Goal: Information Seeking & Learning: Learn about a topic

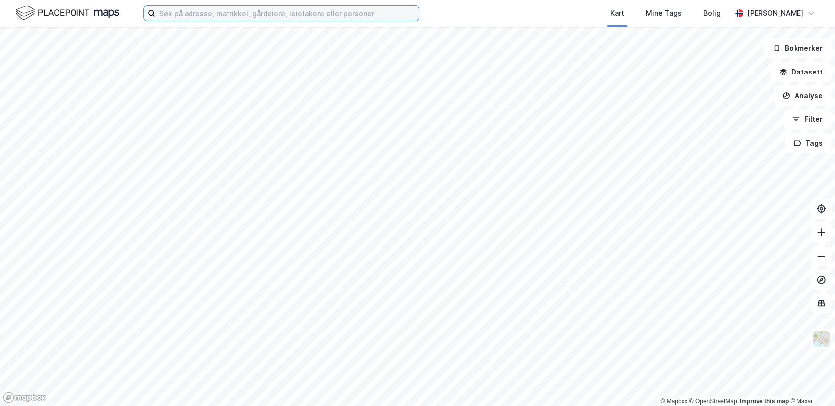
click at [201, 11] on input at bounding box center [287, 13] width 264 height 15
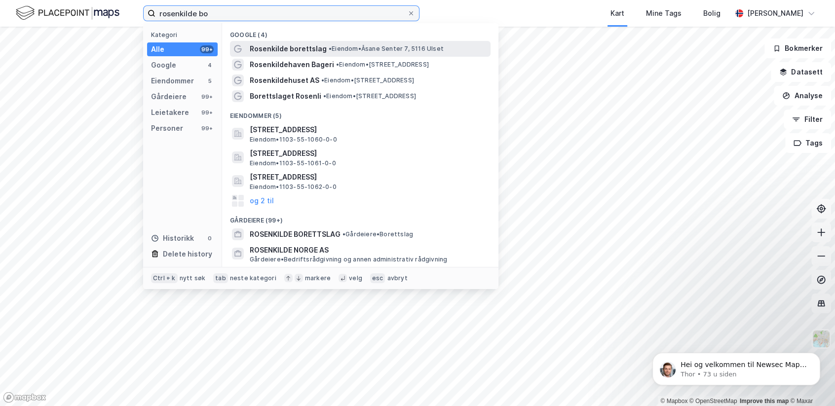
type input "rosenkilde bo"
click at [303, 49] on span "Rosenkilde borettslag" at bounding box center [288, 49] width 77 height 12
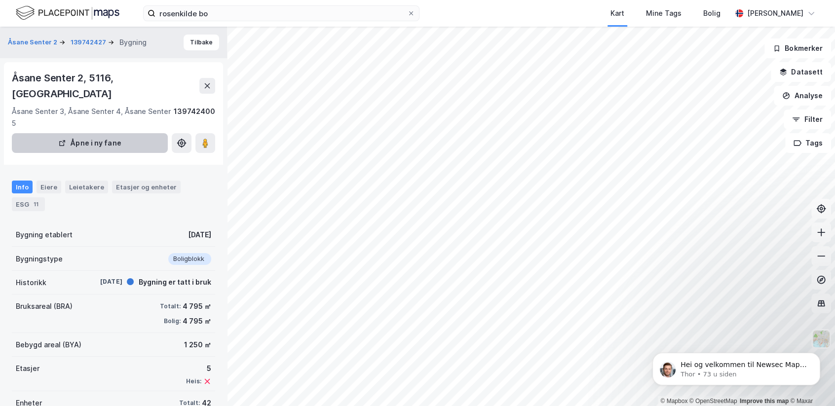
click at [109, 133] on button "Åpne i ny fane" at bounding box center [90, 143] width 156 height 20
